Goal: Task Accomplishment & Management: Use online tool/utility

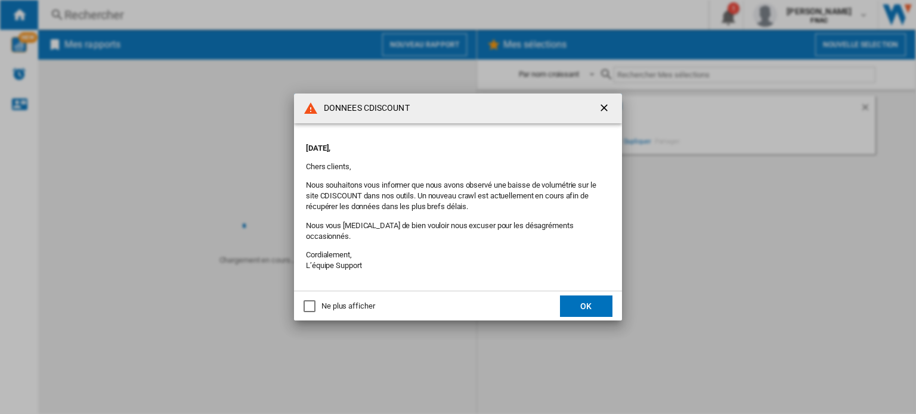
click at [593, 296] on button "OK" at bounding box center [586, 306] width 52 height 21
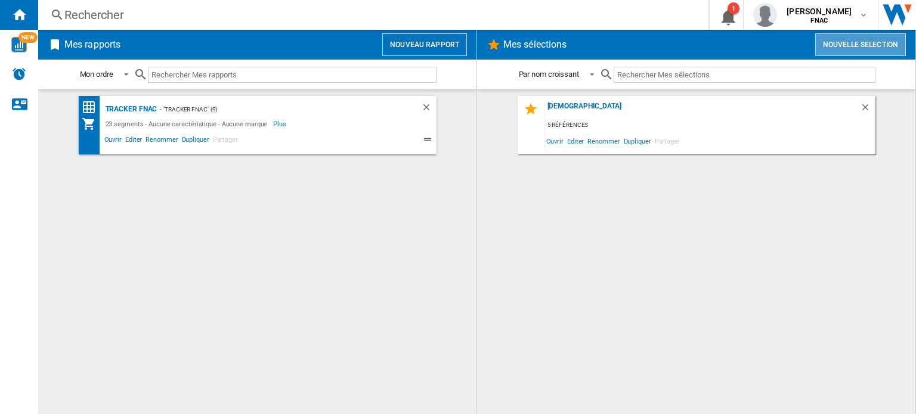
click at [844, 48] on button "Nouvelle selection" at bounding box center [860, 44] width 91 height 23
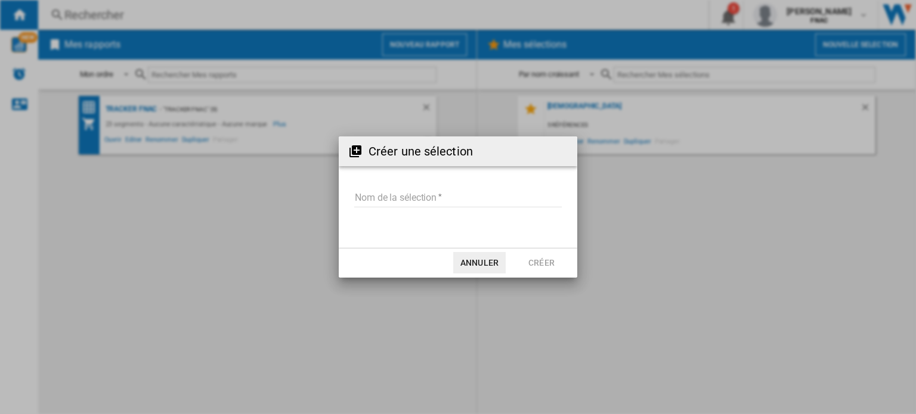
click at [432, 193] on input "Nom de la sélection" at bounding box center [458, 199] width 208 height 18
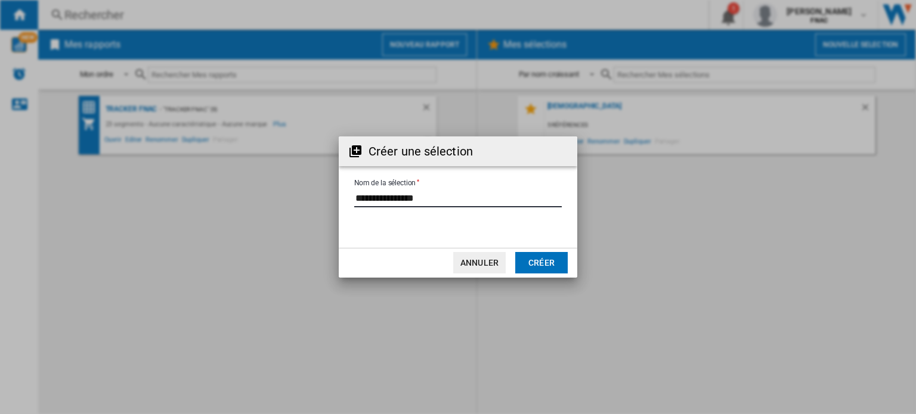
type input "**********"
click at [539, 262] on button "Créer" at bounding box center [541, 262] width 52 height 21
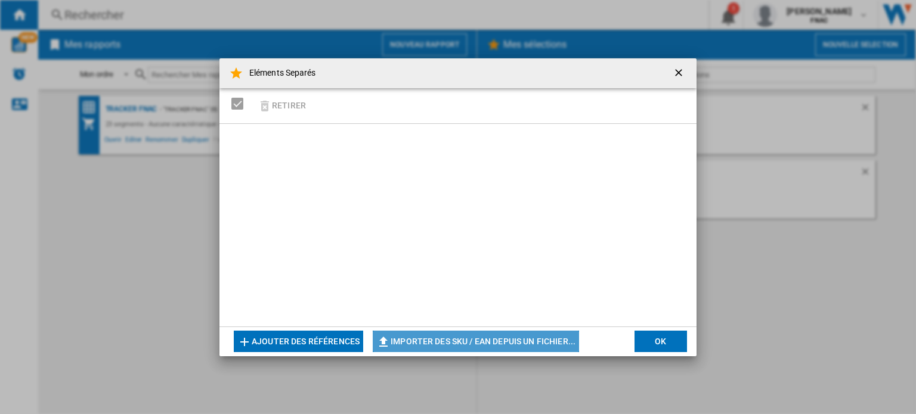
click at [442, 339] on button "Importer des SKU / EAN depuis un fichier..." at bounding box center [476, 341] width 206 height 21
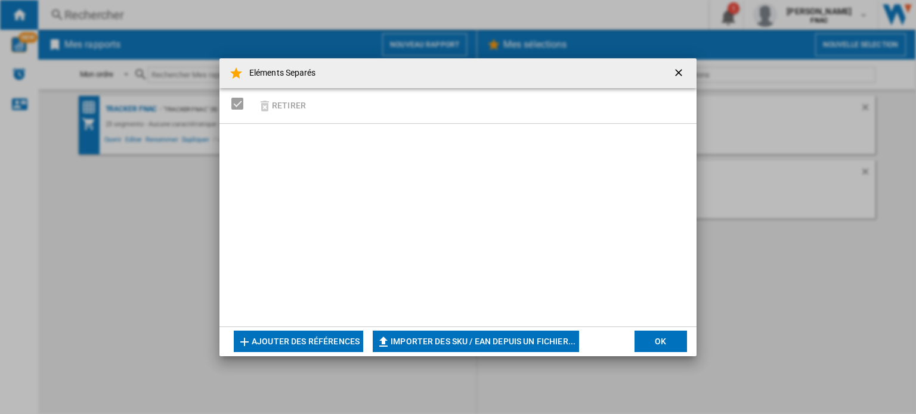
type input "**********"
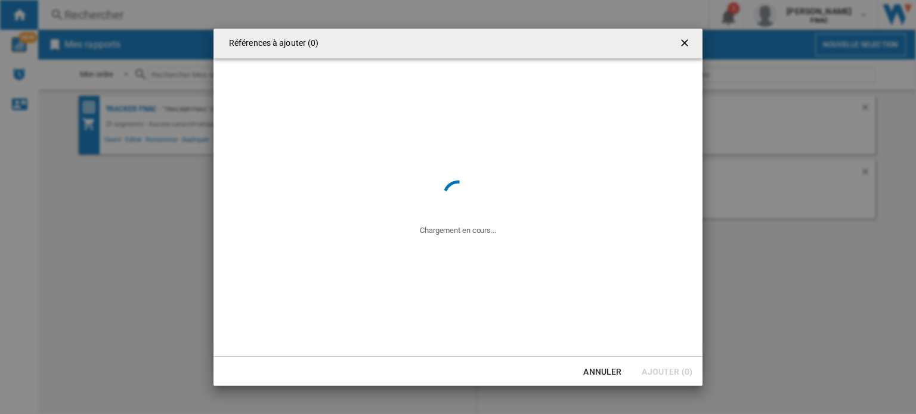
drag, startPoint x: 473, startPoint y: 45, endPoint x: 580, endPoint y: 49, distance: 106.8
click at [580, 49] on div "Références à ajouter (0)" at bounding box center [457, 44] width 489 height 30
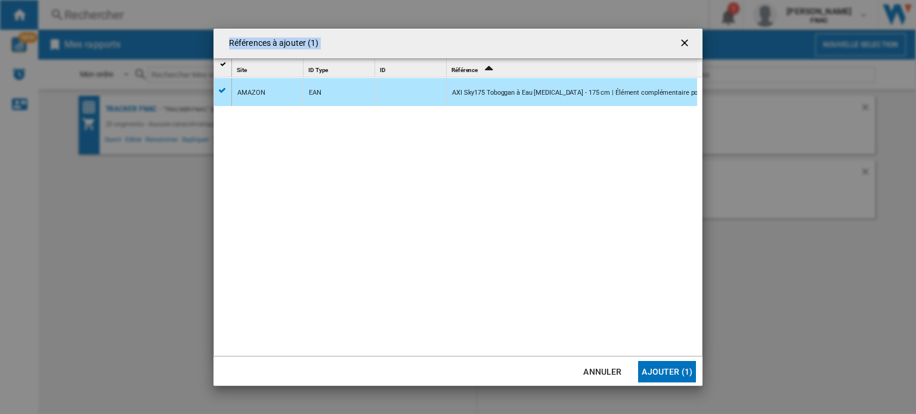
click at [689, 45] on ng-md-icon "getI18NText('BUTTONS.CLOSE_DIALOG')" at bounding box center [686, 44] width 14 height 14
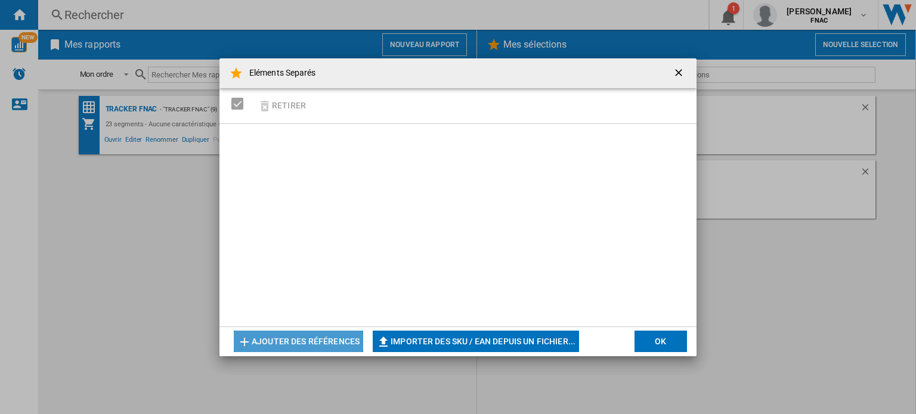
click at [275, 340] on button "Ajouter des références" at bounding box center [298, 341] width 129 height 21
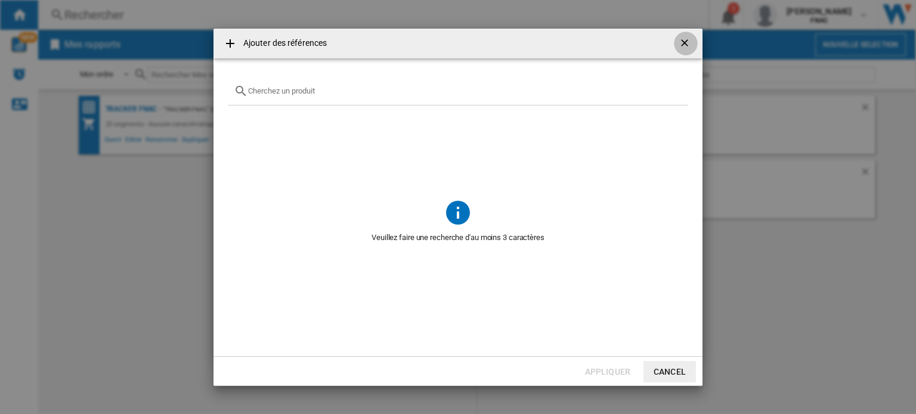
click at [682, 42] on ng-md-icon "getI18NText('BUTTONS.CLOSE_DIALOG')" at bounding box center [686, 44] width 14 height 14
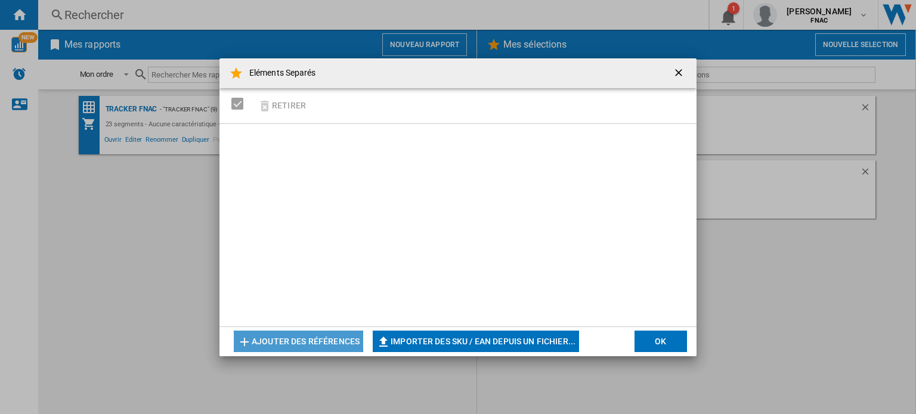
click at [317, 340] on button "Ajouter des références" at bounding box center [298, 341] width 129 height 21
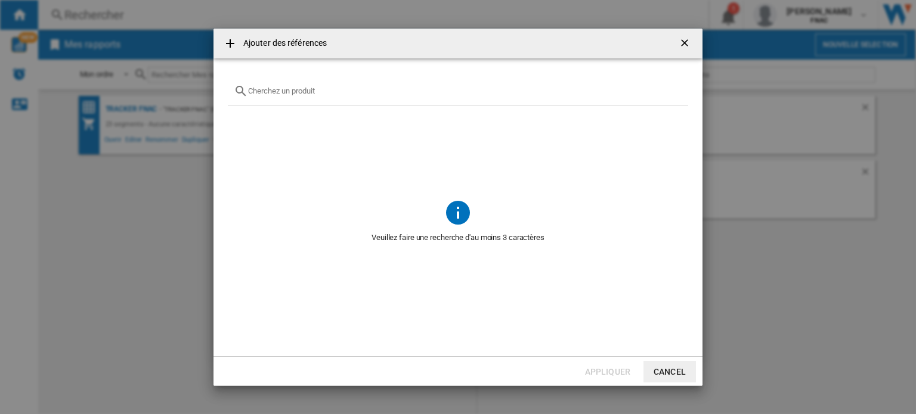
drag, startPoint x: 284, startPoint y: 96, endPoint x: 288, endPoint y: 88, distance: 9.3
click at [285, 94] on div "Ajouter des ..." at bounding box center [458, 92] width 460 height 28
click at [289, 88] on input "Ajouter des ..." at bounding box center [465, 90] width 434 height 9
click at [663, 364] on button "Cancel" at bounding box center [669, 371] width 52 height 21
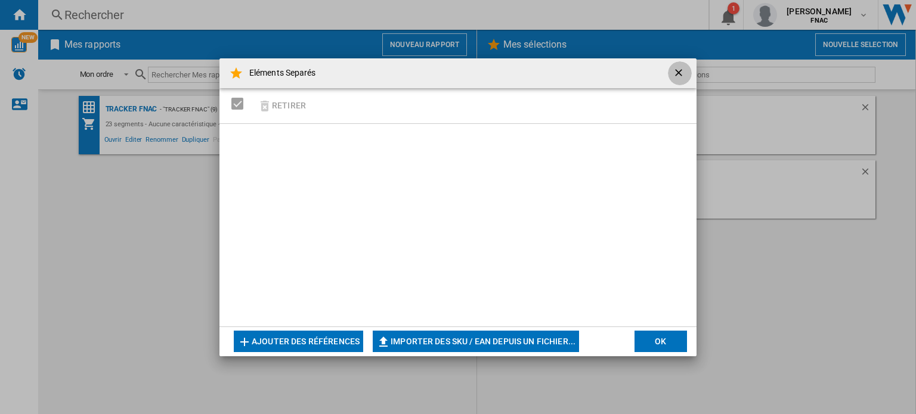
click at [676, 68] on ng-md-icon "getI18NText('BUTTONS.CLOSE_DIALOG')" at bounding box center [680, 74] width 14 height 14
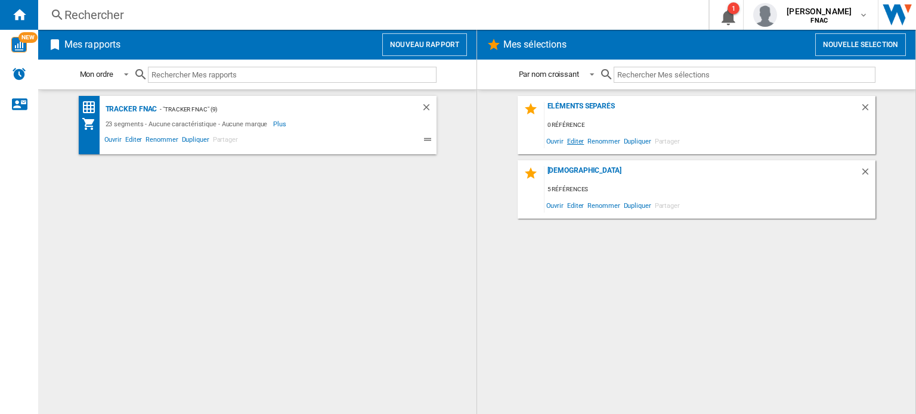
click at [580, 142] on span "Editer" at bounding box center [575, 141] width 20 height 16
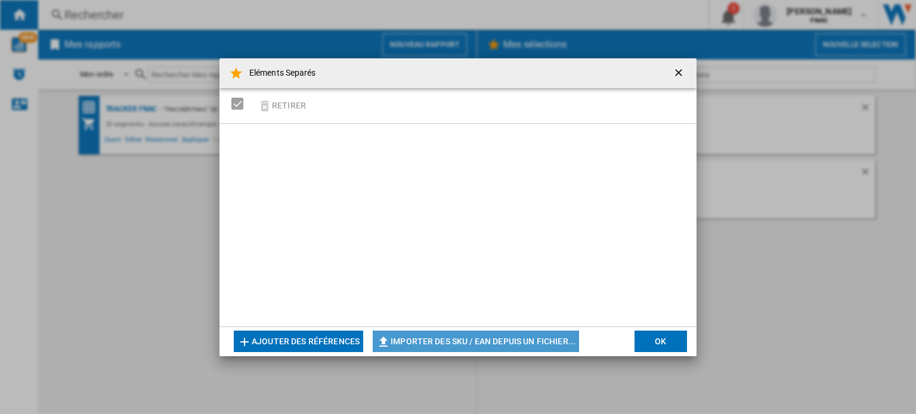
click at [508, 339] on button "Importer des SKU / EAN depuis un fichier..." at bounding box center [476, 341] width 206 height 21
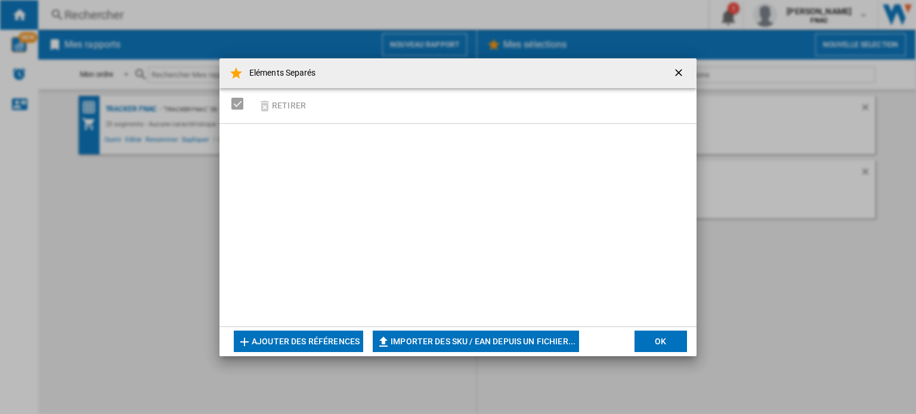
type input "**********"
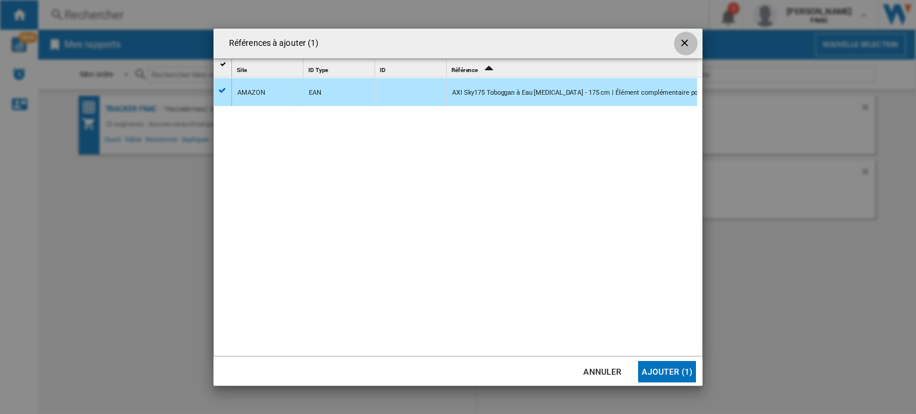
click at [686, 42] on ng-md-icon "getI18NText('BUTTONS.CLOSE_DIALOG')" at bounding box center [686, 44] width 14 height 14
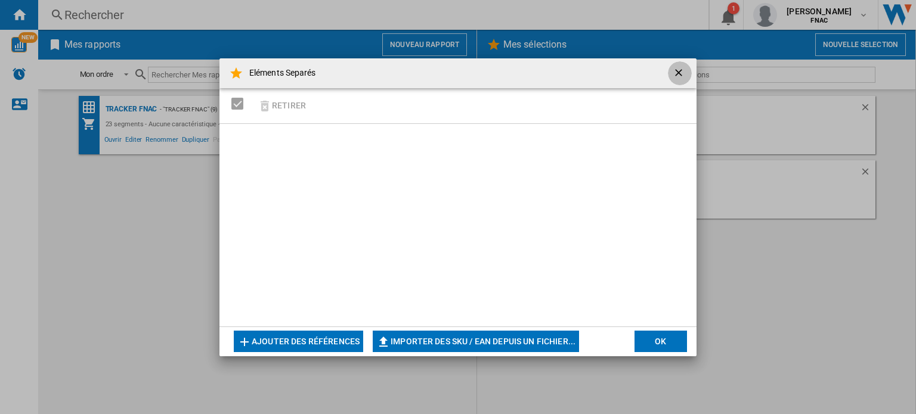
click at [683, 71] on ng-md-icon "getI18NText('BUTTONS.CLOSE_DIALOG')" at bounding box center [680, 74] width 14 height 14
